Goal: Task Accomplishment & Management: Use online tool/utility

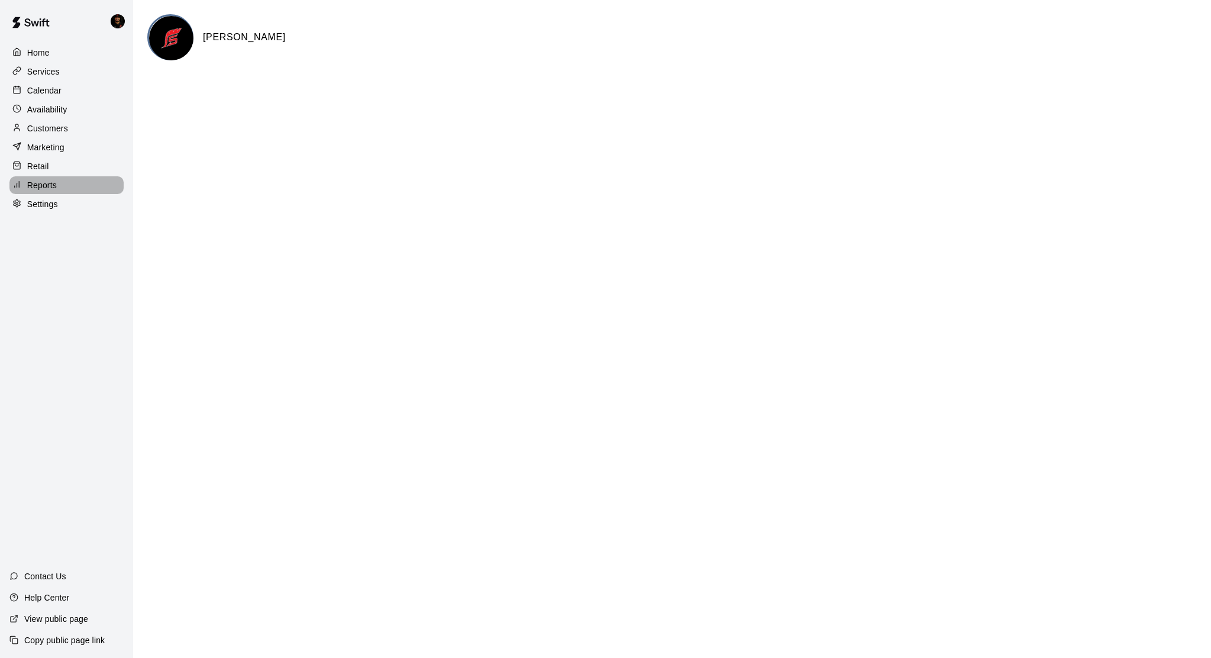
click at [52, 179] on p "Reports" at bounding box center [42, 185] width 30 height 12
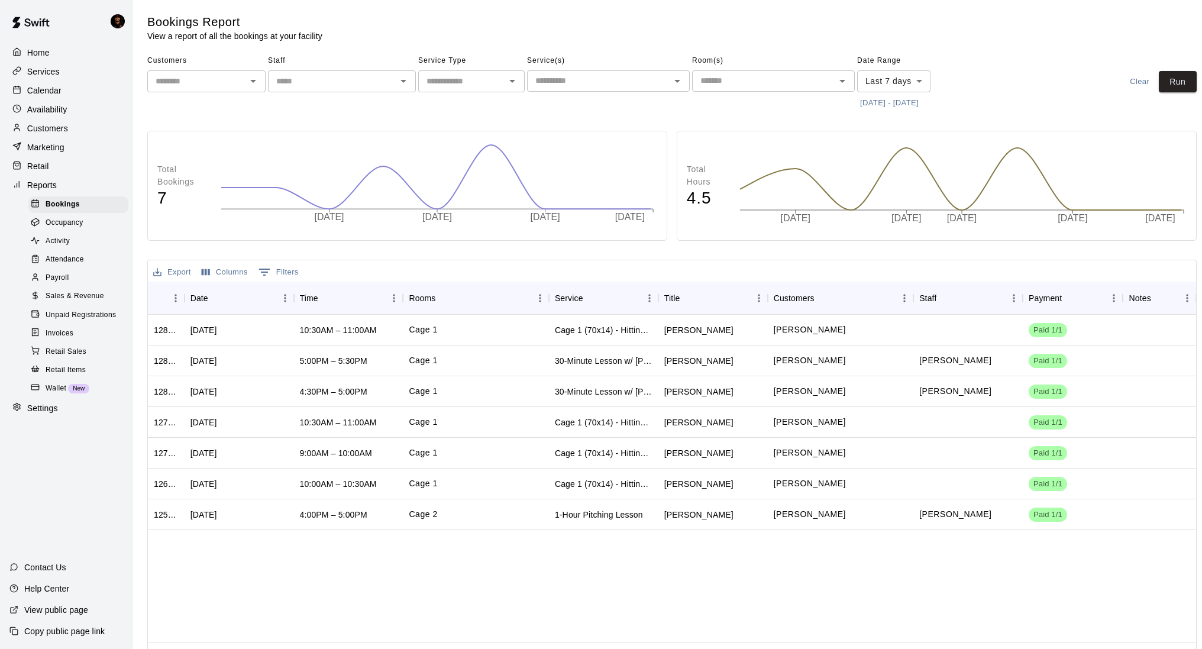
click at [225, 76] on input "text" at bounding box center [197, 81] width 92 height 15
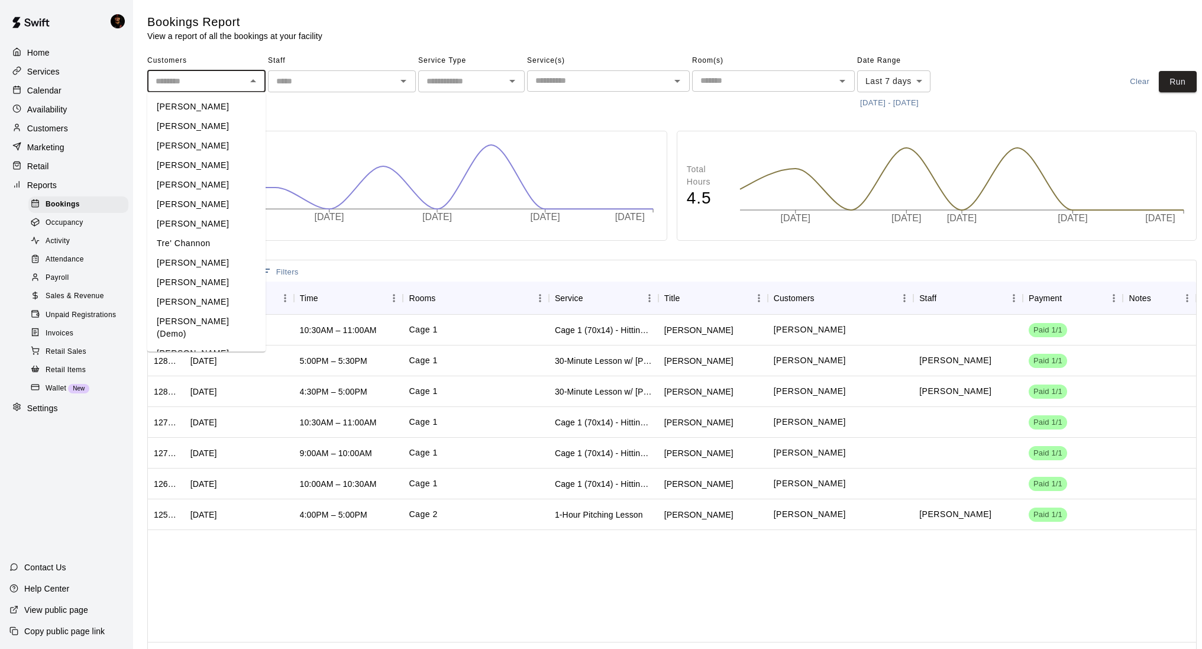
click at [328, 80] on input "text" at bounding box center [331, 81] width 121 height 15
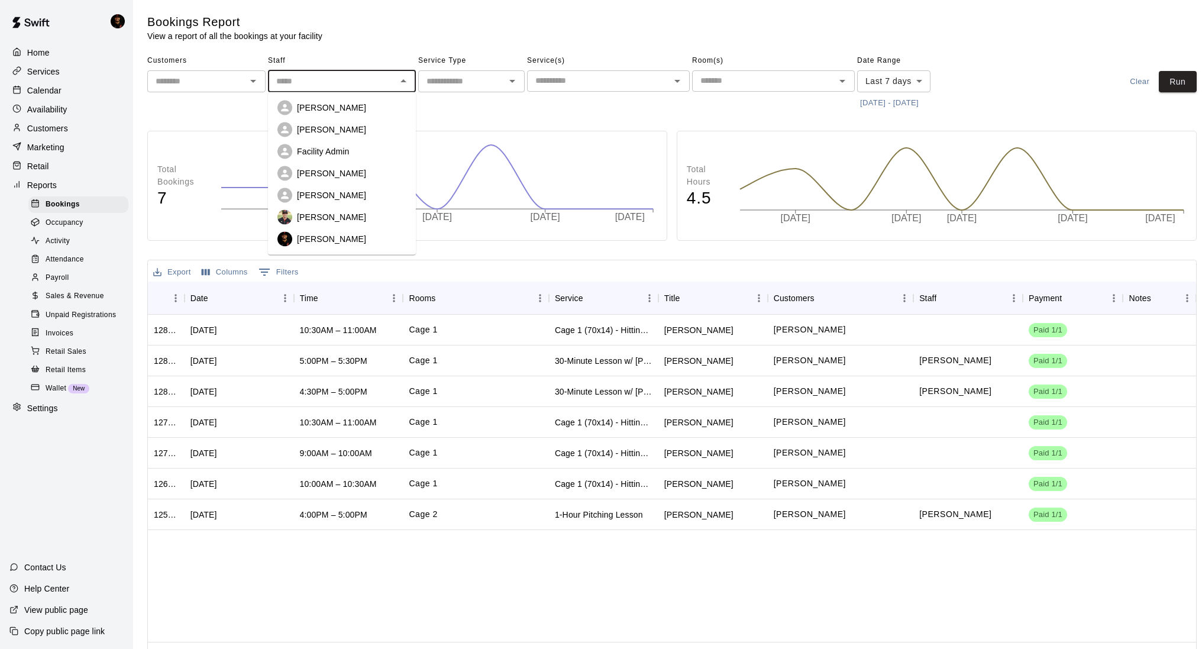
click at [82, 274] on div "Payroll" at bounding box center [78, 278] width 100 height 17
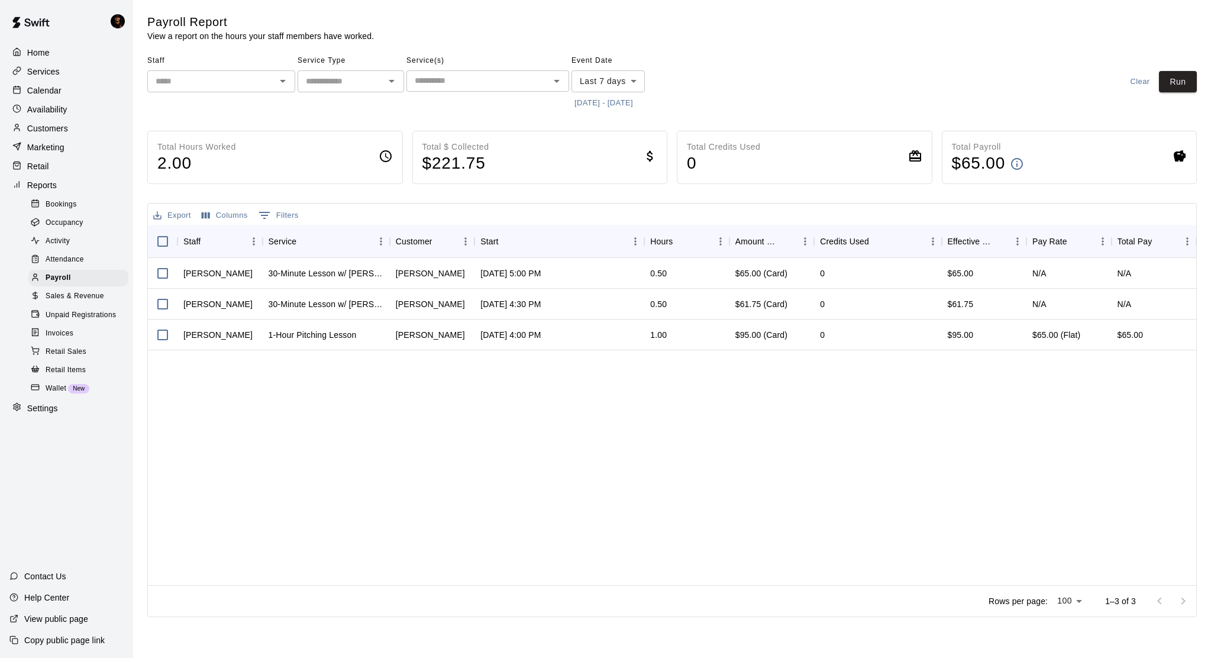
click at [598, 83] on body "Home Services Calendar Availability Customers Marketing Retail Reports Bookings…" at bounding box center [605, 311] width 1211 height 622
click at [597, 229] on li "Custom" at bounding box center [607, 224] width 72 height 20
type input "******"
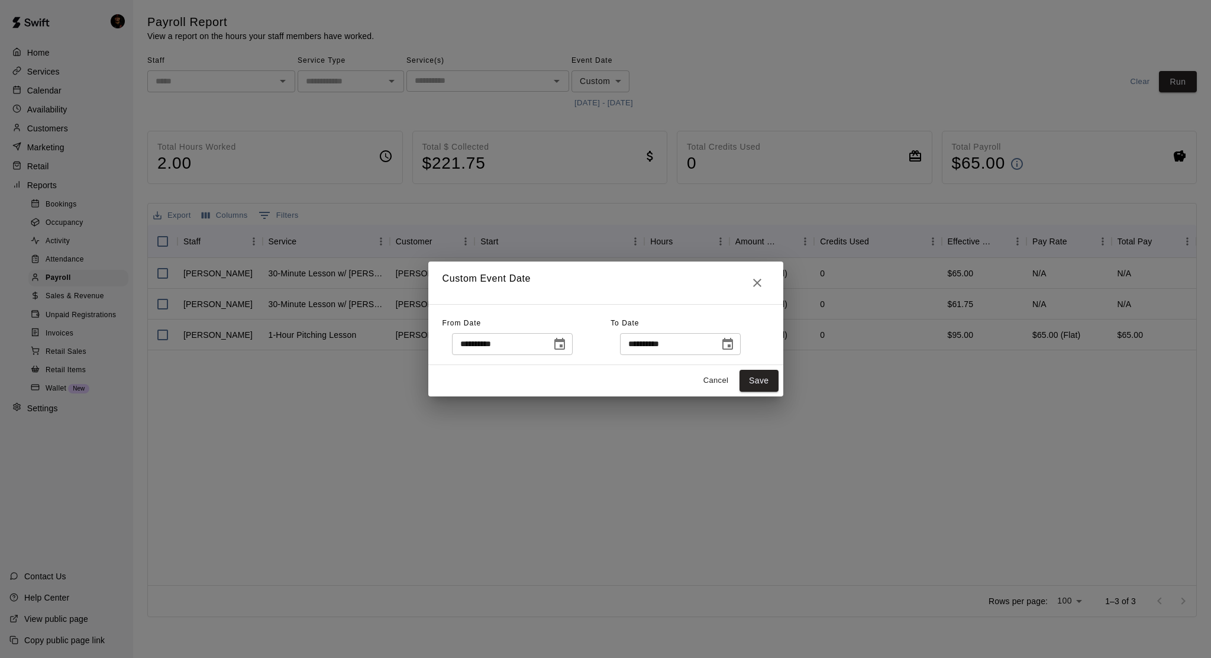
click at [555, 348] on icon "Choose date, selected date is Aug 7, 2025" at bounding box center [559, 344] width 11 height 12
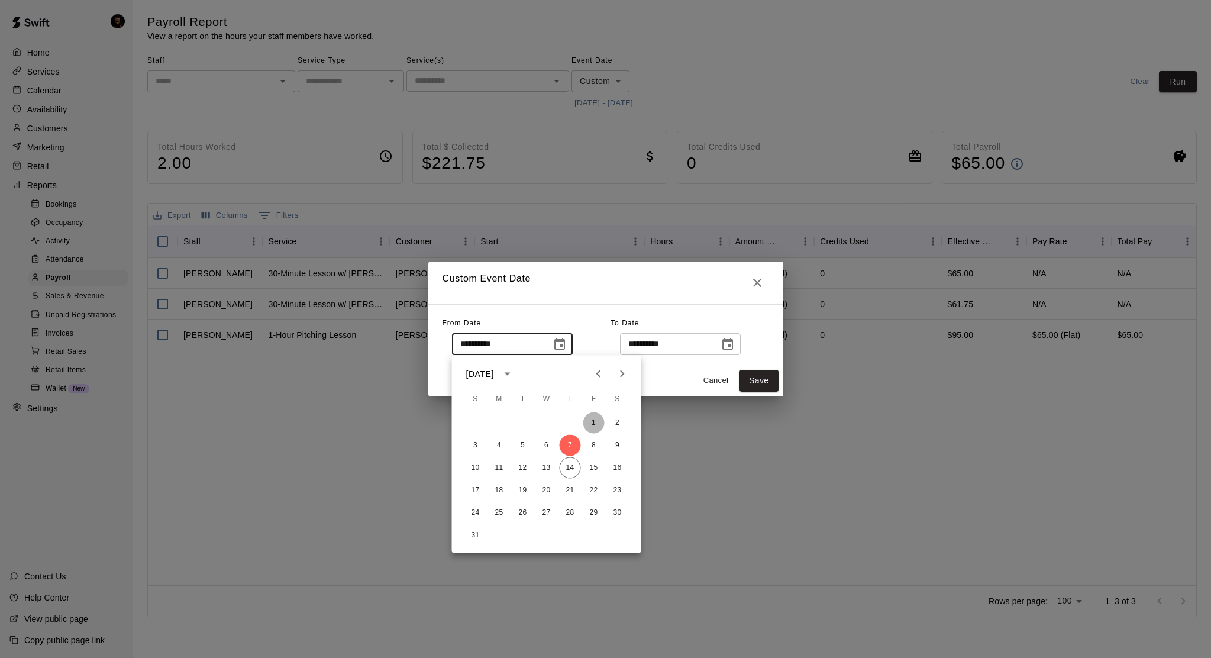
click at [591, 420] on button "1" at bounding box center [593, 422] width 21 height 21
type input "**********"
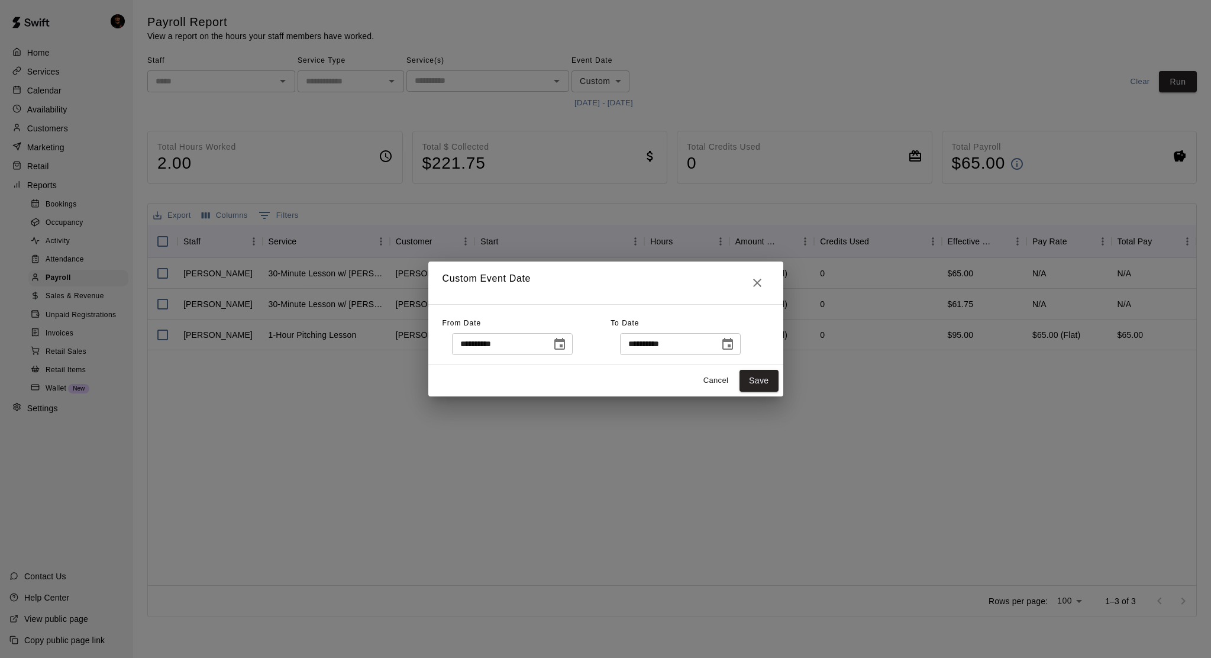
click at [735, 339] on icon "Choose date, selected date is Aug 14, 2025" at bounding box center [727, 344] width 14 height 14
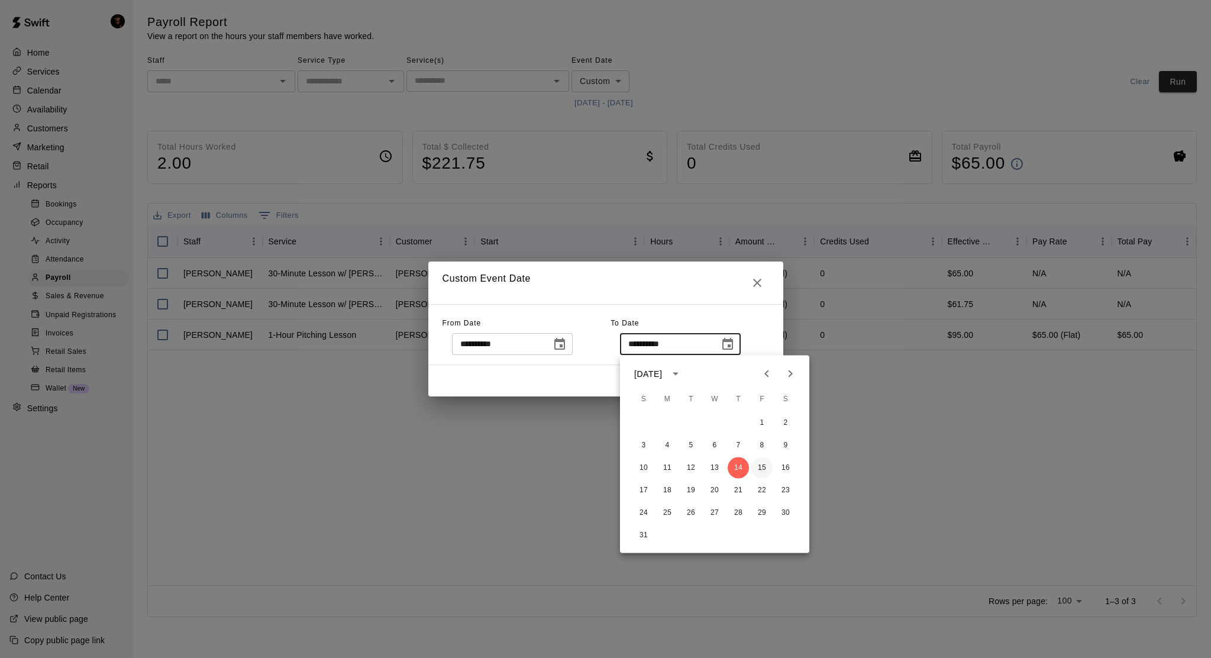
click at [753, 468] on button "15" at bounding box center [761, 467] width 21 height 21
type input "**********"
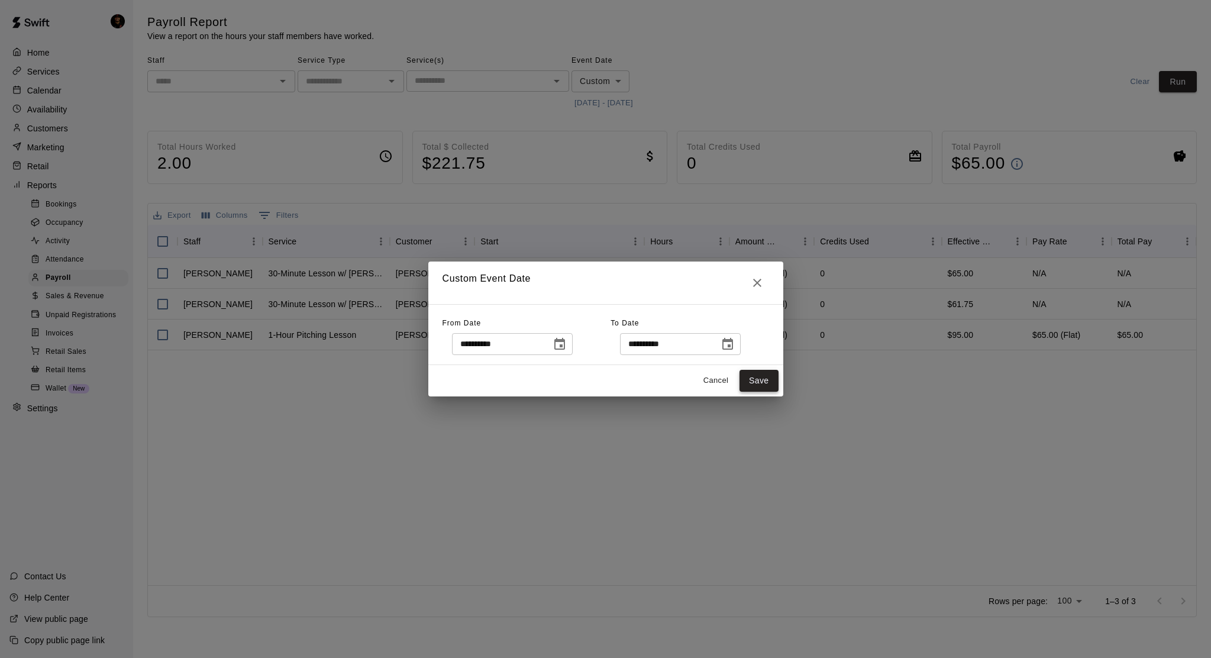
click at [762, 370] on button "Save" at bounding box center [758, 381] width 39 height 22
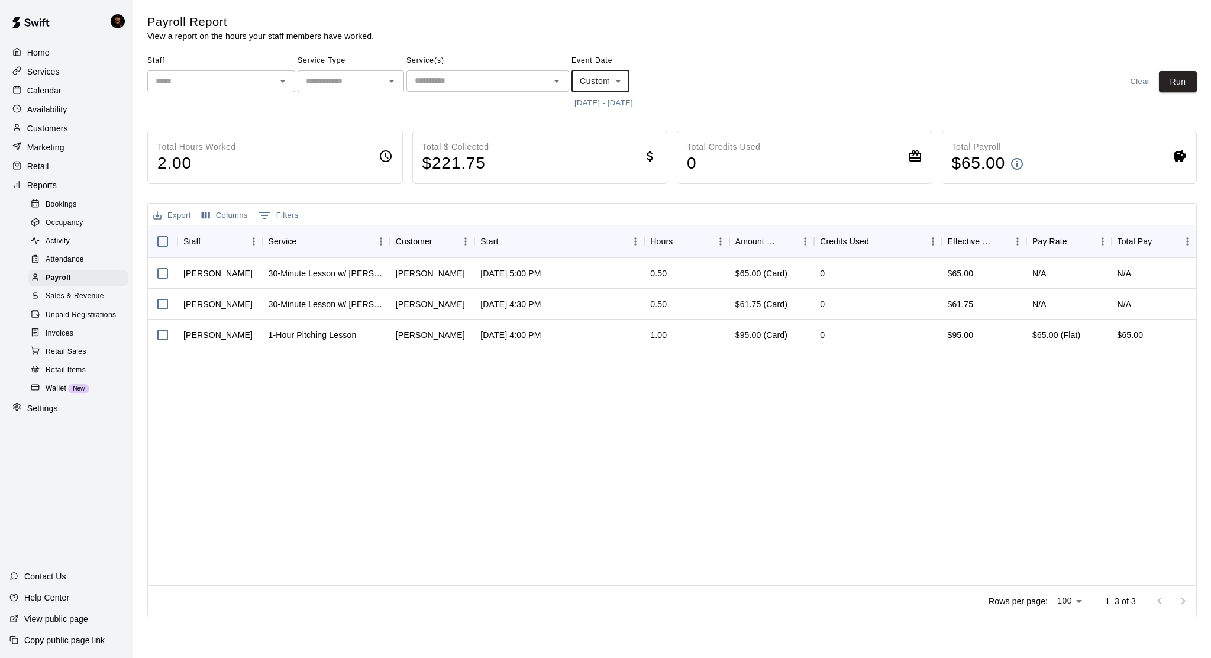
click at [1189, 67] on div "Staff ​ Service Type ​ Service(s) ​ Event Date Custom ****** ​ [DATE] - [DATE] …" at bounding box center [671, 81] width 1049 height 61
click at [1176, 86] on button "Run" at bounding box center [1178, 82] width 38 height 22
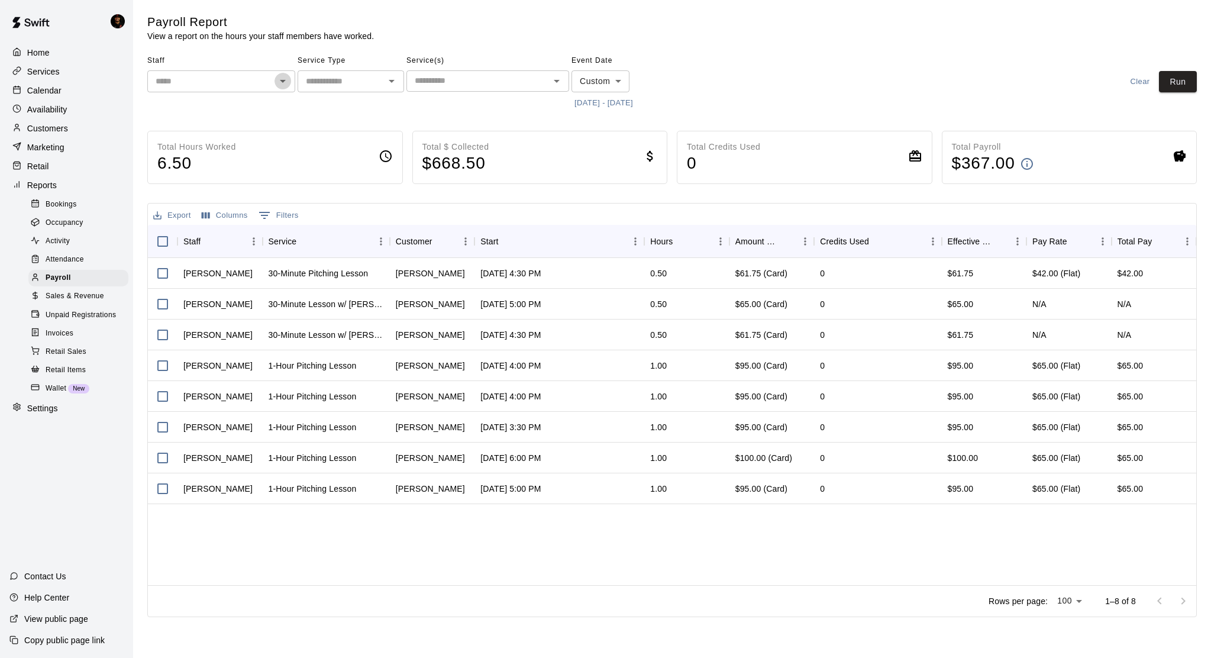
click at [276, 83] on icon "Open" at bounding box center [283, 81] width 14 height 14
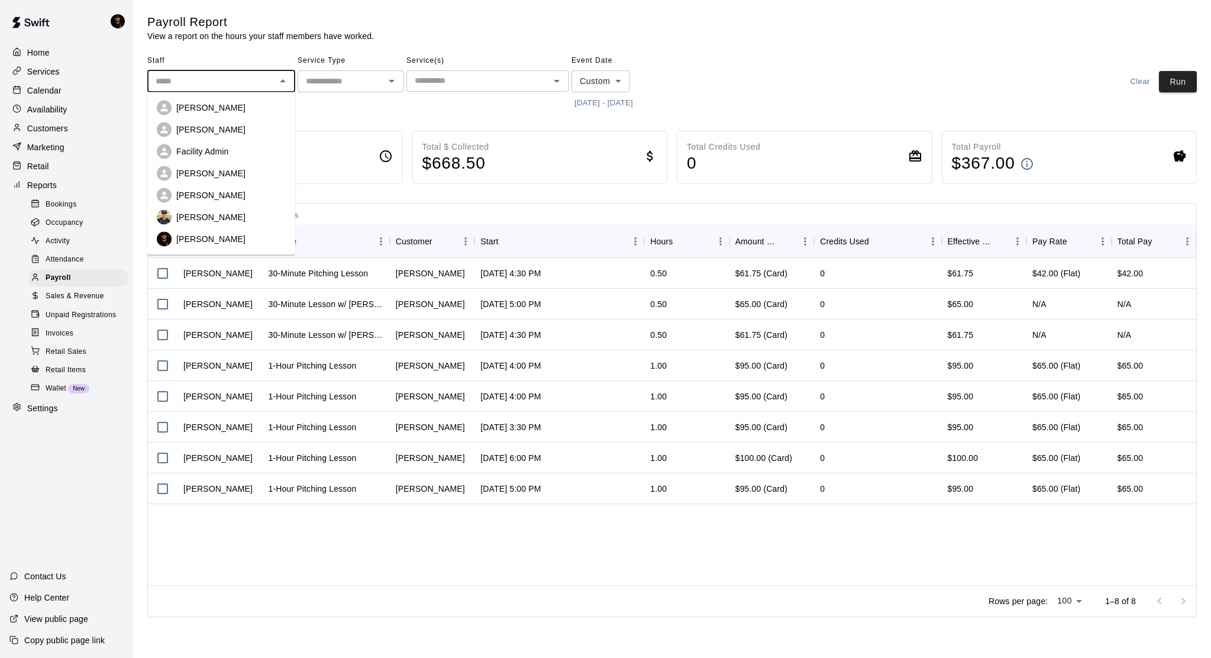
click at [348, 84] on input "text" at bounding box center [341, 81] width 80 height 15
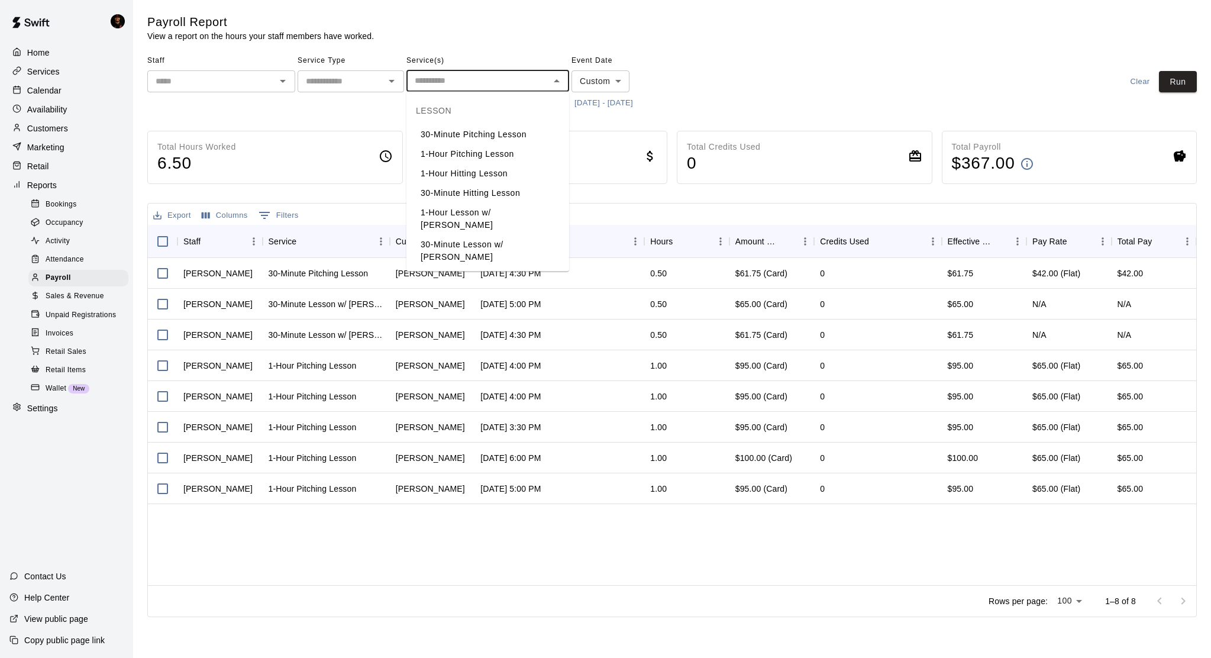
click at [451, 87] on input "text" at bounding box center [478, 80] width 136 height 15
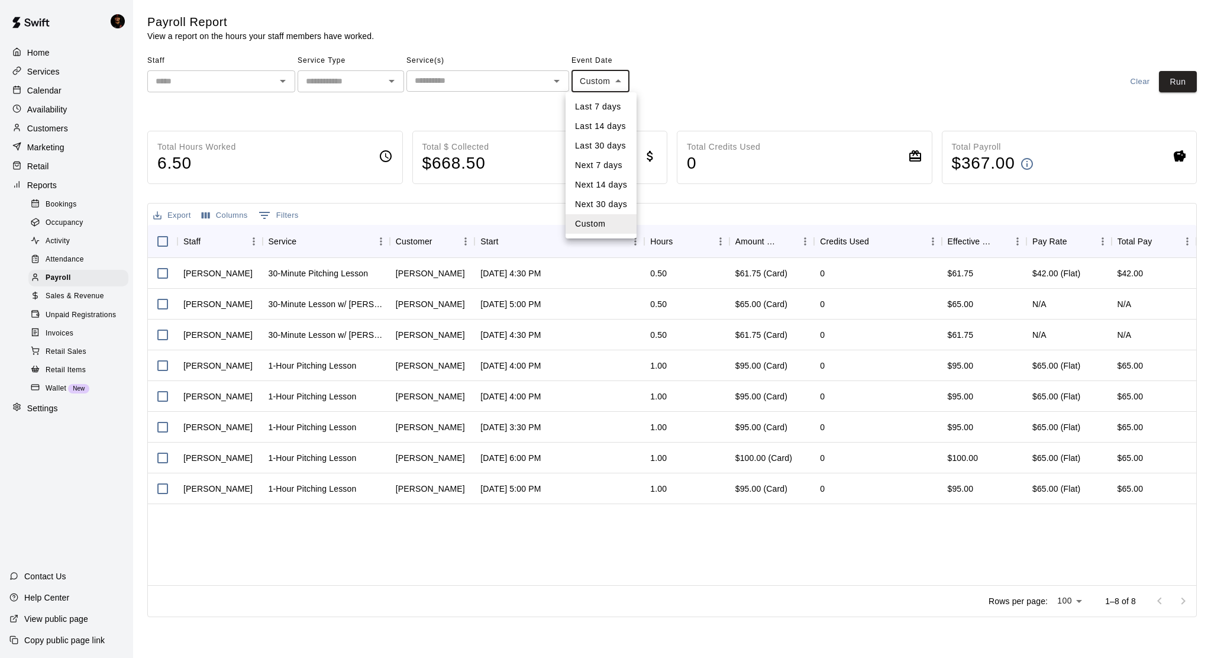
click at [627, 80] on body "Home Services Calendar Availability Customers Marketing Retail Reports Bookings…" at bounding box center [605, 311] width 1211 height 622
click at [672, 119] on div at bounding box center [605, 329] width 1211 height 658
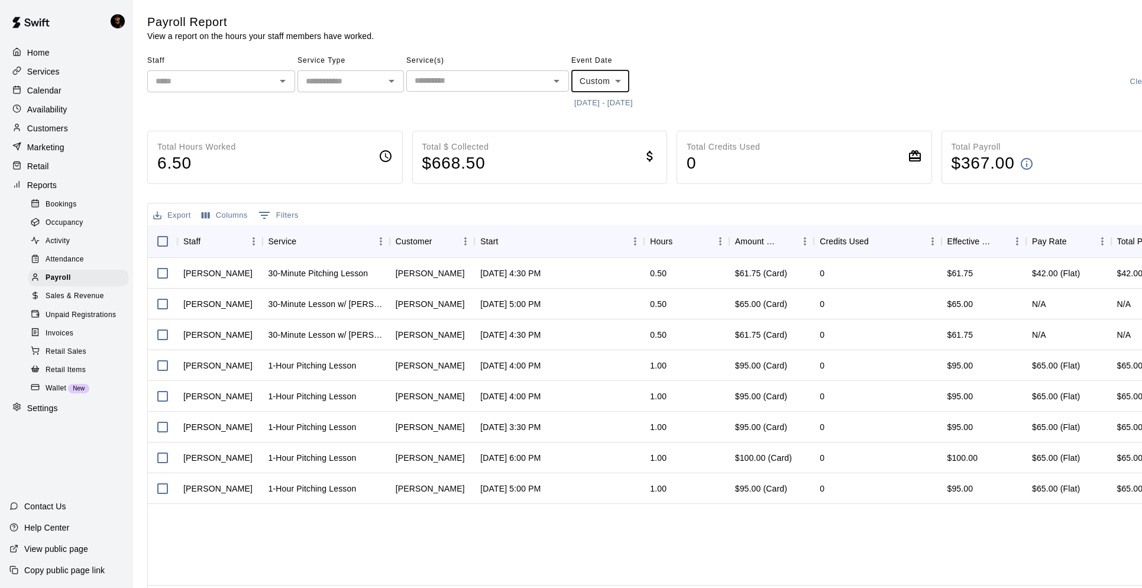
click at [65, 298] on span "Sales & Revenue" at bounding box center [75, 296] width 59 height 12
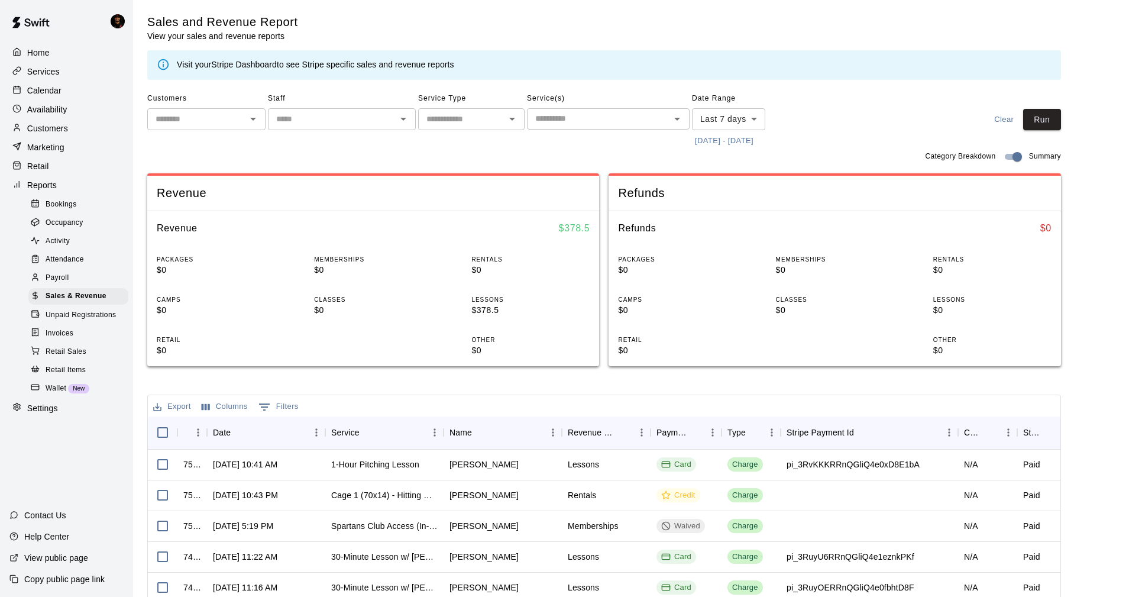
click at [718, 118] on body "Home Services Calendar Availability Customers Marketing Retail Reports Bookings…" at bounding box center [571, 406] width 1142 height 813
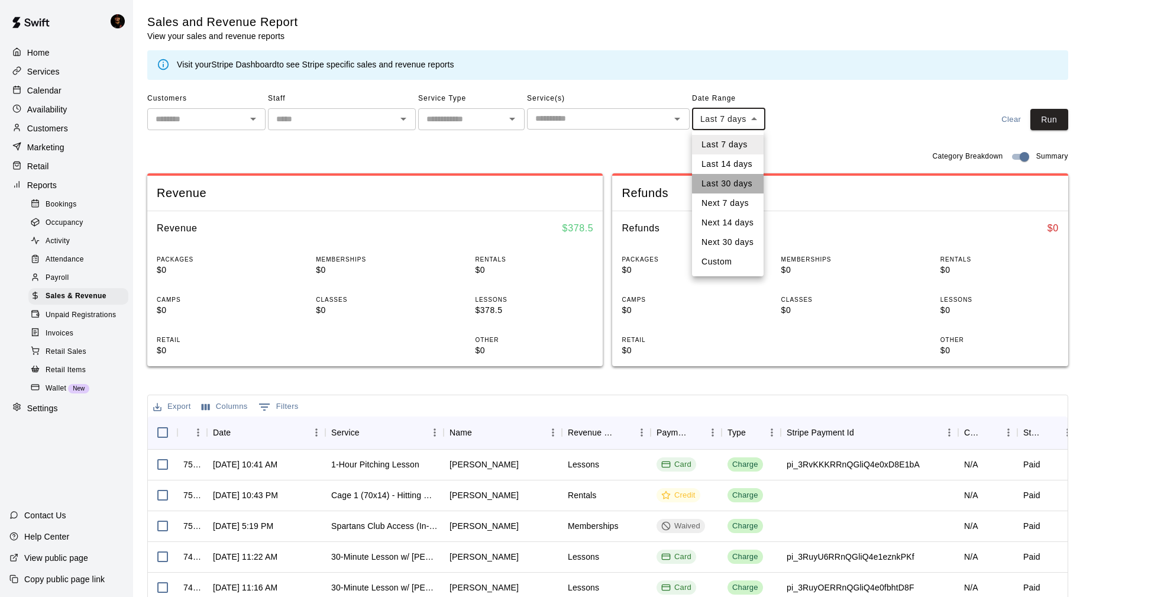
click at [730, 187] on li "Last 30 days" at bounding box center [728, 184] width 72 height 20
type input "*****"
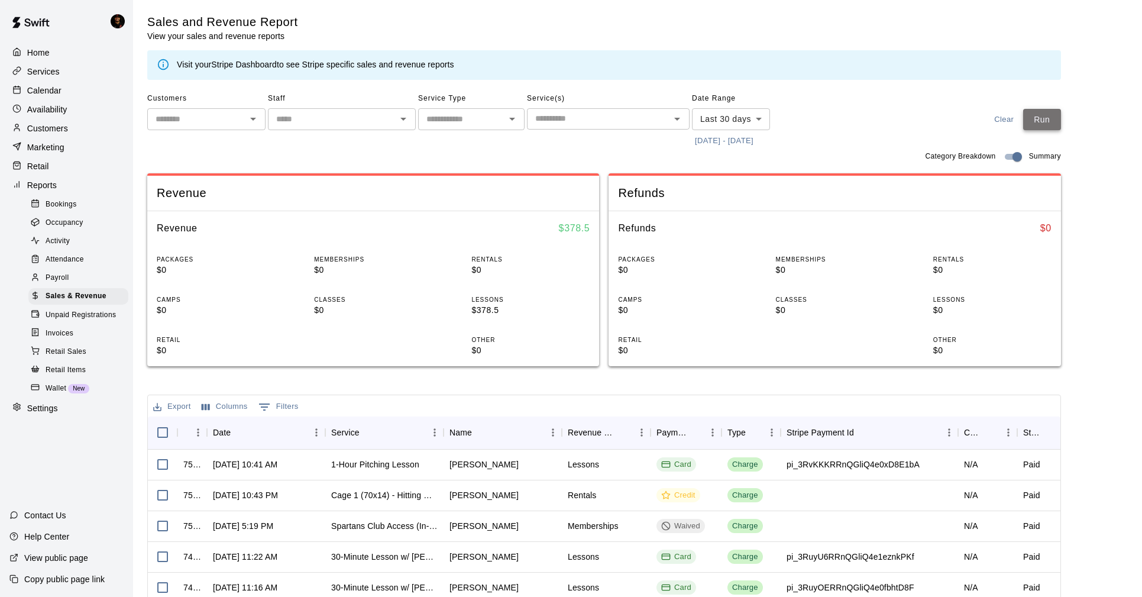
click at [1046, 115] on button "Run" at bounding box center [1042, 120] width 38 height 22
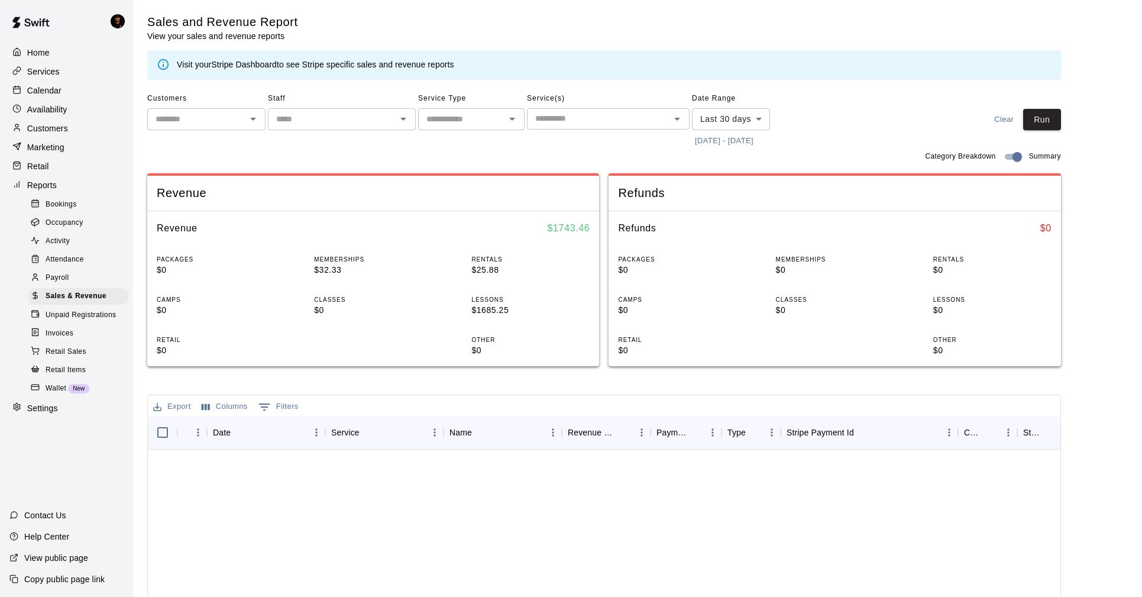
scroll to position [542, 0]
